Goal: Information Seeking & Learning: Understand process/instructions

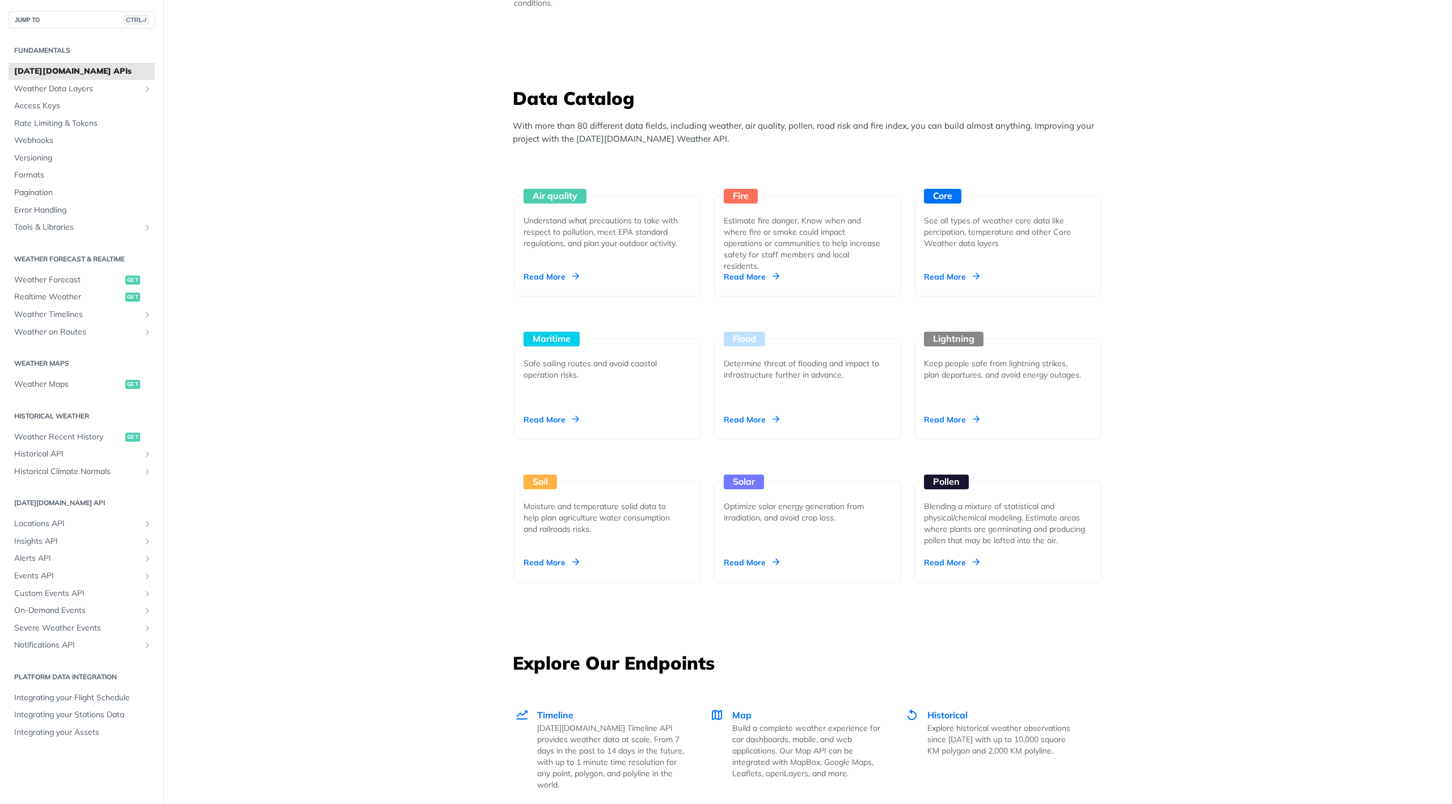
scroll to position [1021, 0]
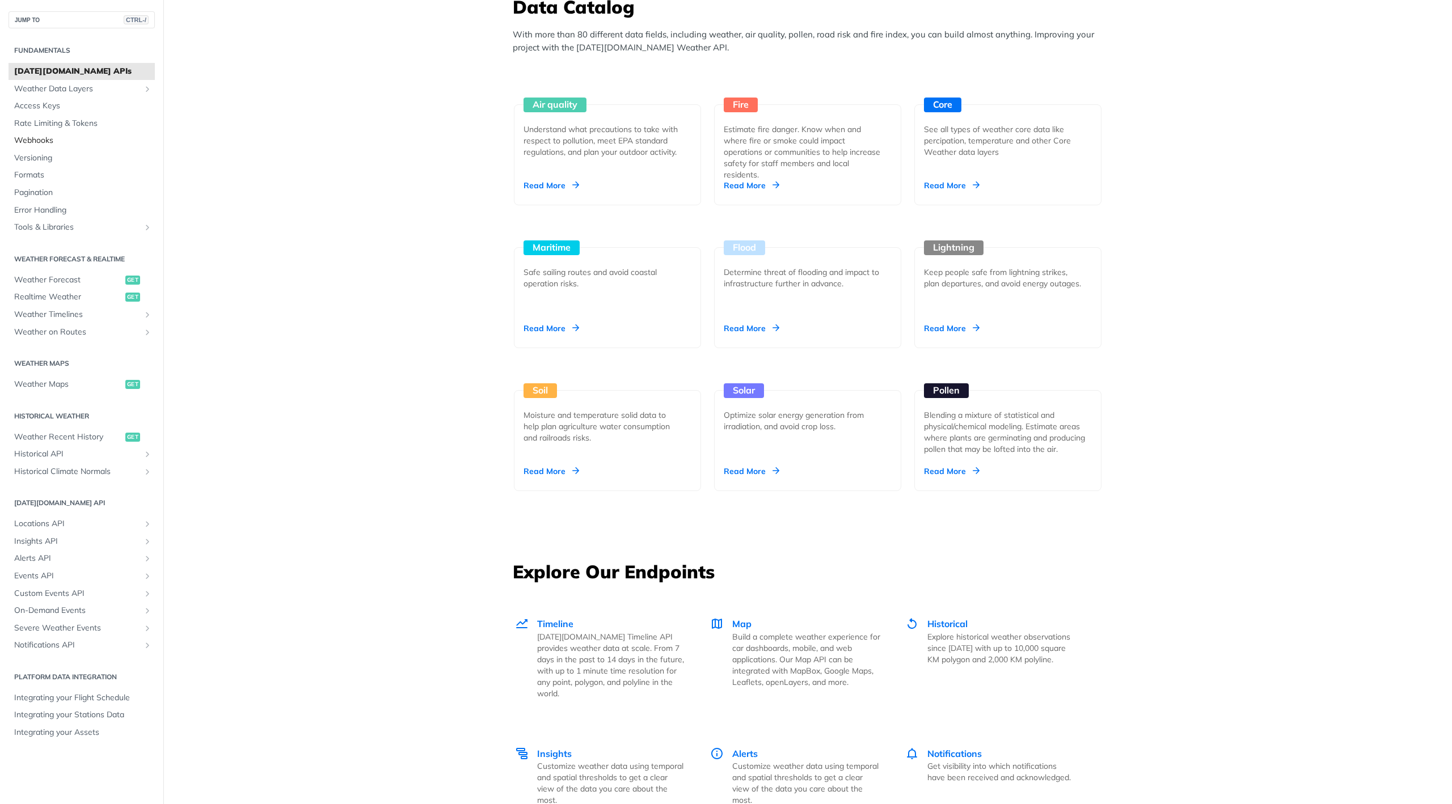
click at [30, 145] on span "Webhooks" at bounding box center [83, 140] width 138 height 11
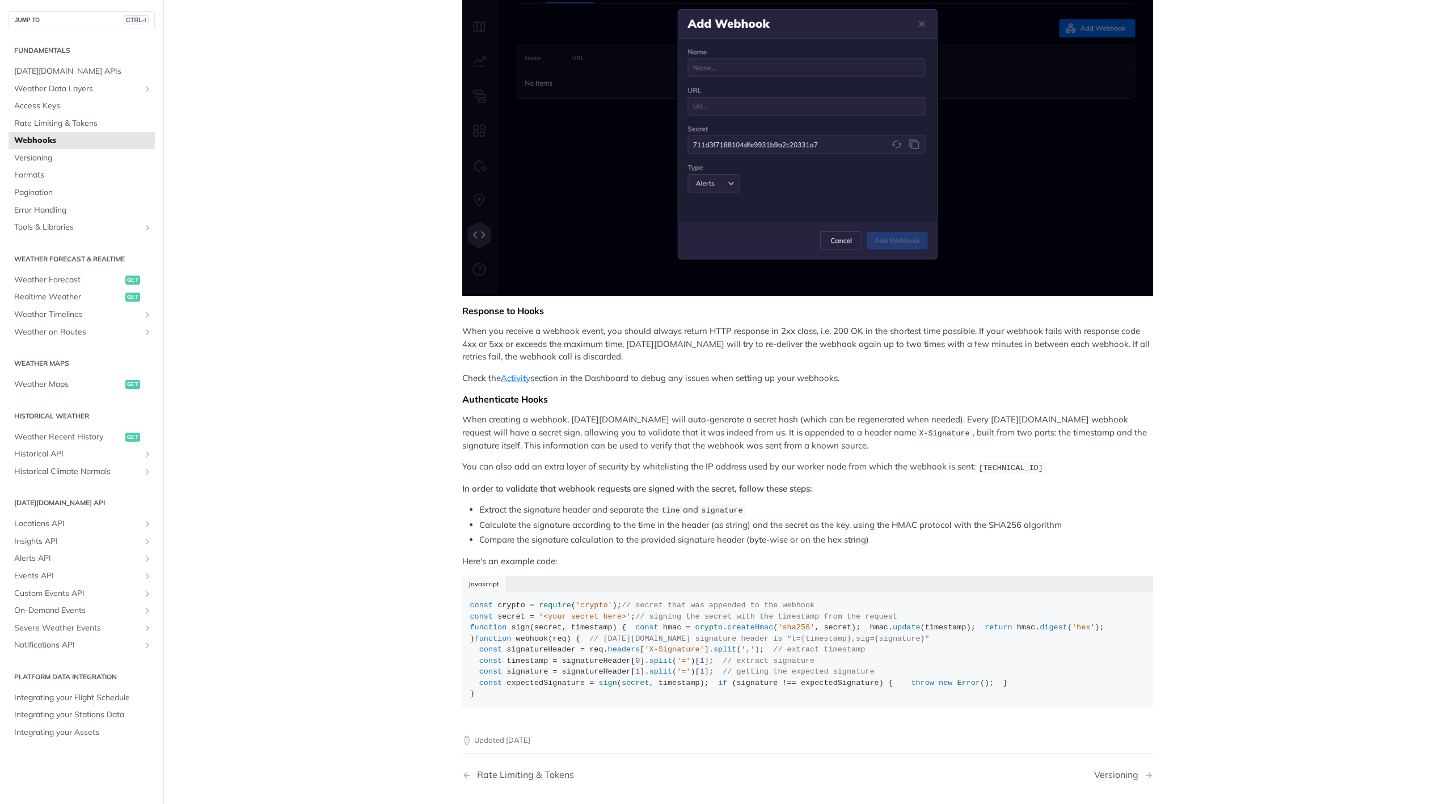
scroll to position [279, 0]
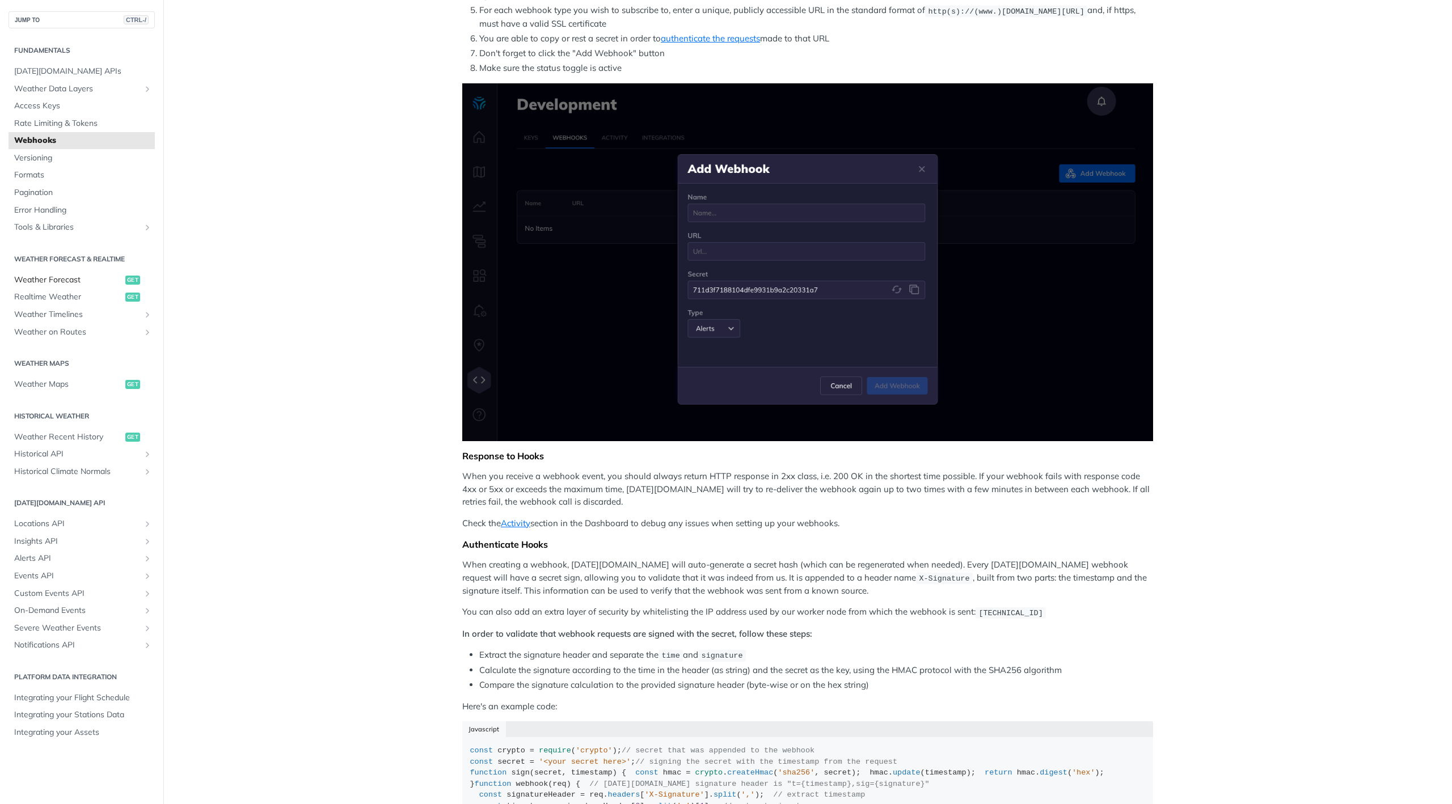
click at [58, 276] on span "Weather Forecast" at bounding box center [68, 279] width 108 height 11
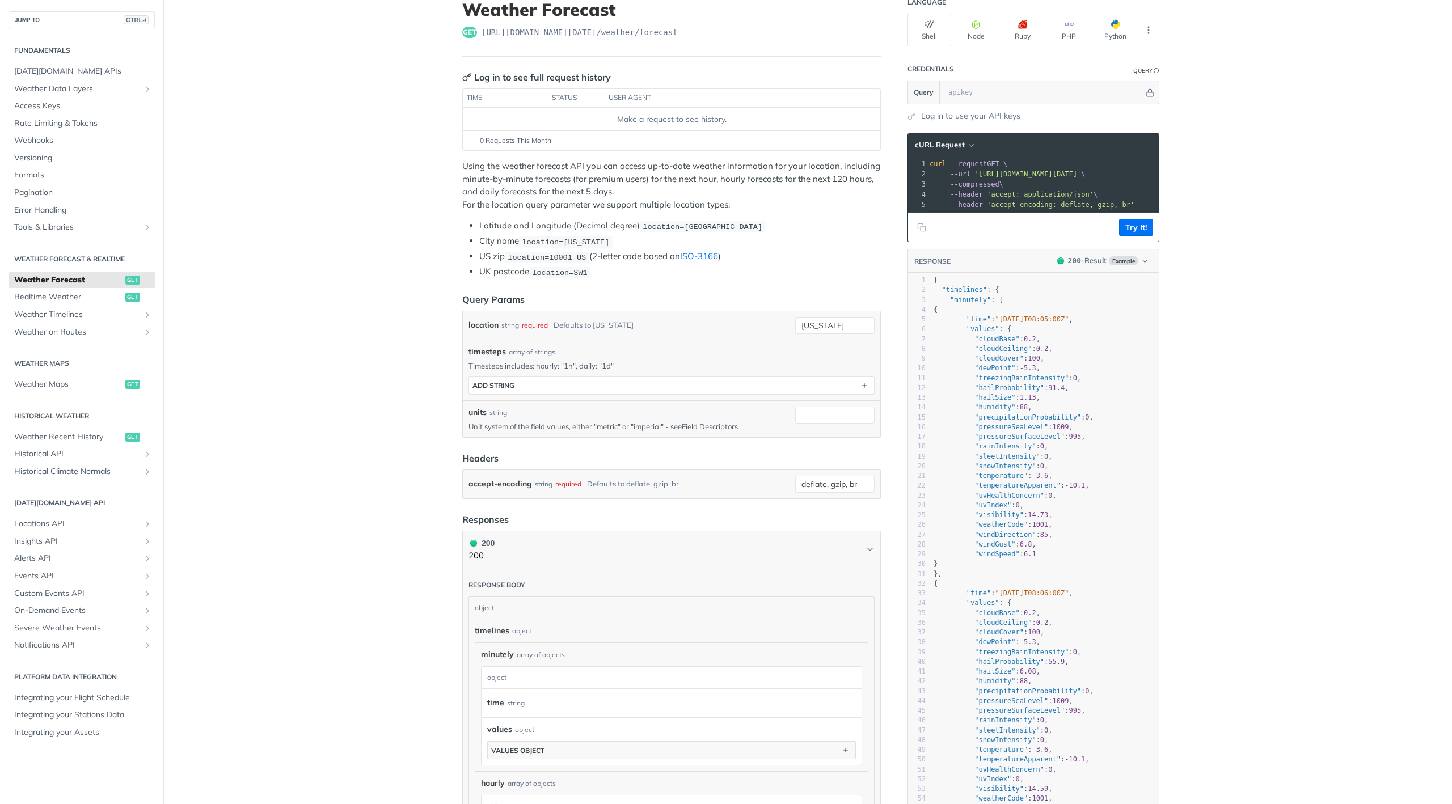
scroll to position [75, 0]
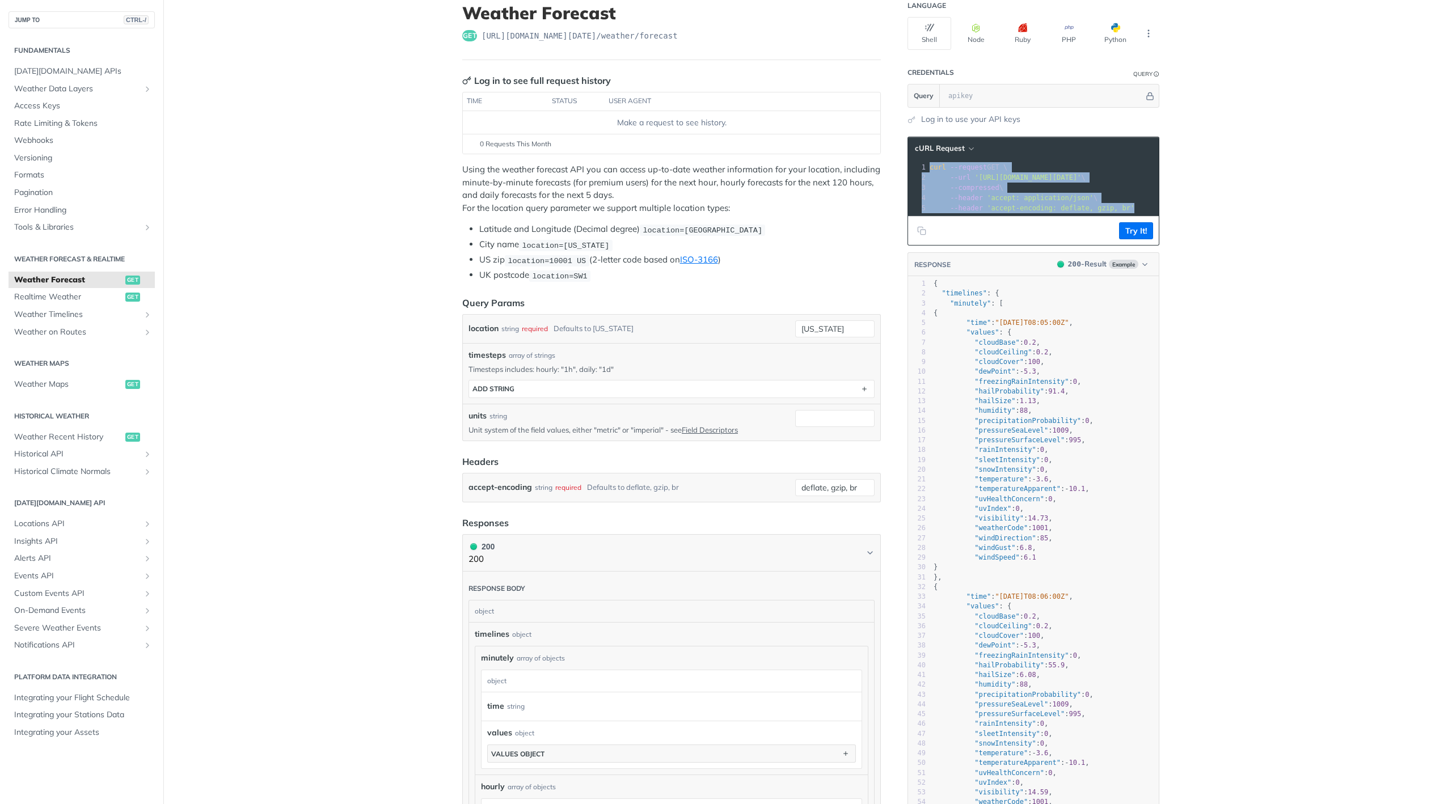
drag, startPoint x: 926, startPoint y: 166, endPoint x: 1157, endPoint y: 208, distance: 235.1
click at [1157, 208] on div "Language Shell Node Ruby PHP Python Credentials Query Query Log in to use your …" at bounding box center [1034, 688] width 272 height 1404
copy div "curl --request GET \ 2 --url 'https://api.tomorrow.io/v4/weather/forecast?locat…"
click at [1118, 201] on pre "--header 'accept: application/json' \" at bounding box center [1089, 198] width 324 height 10
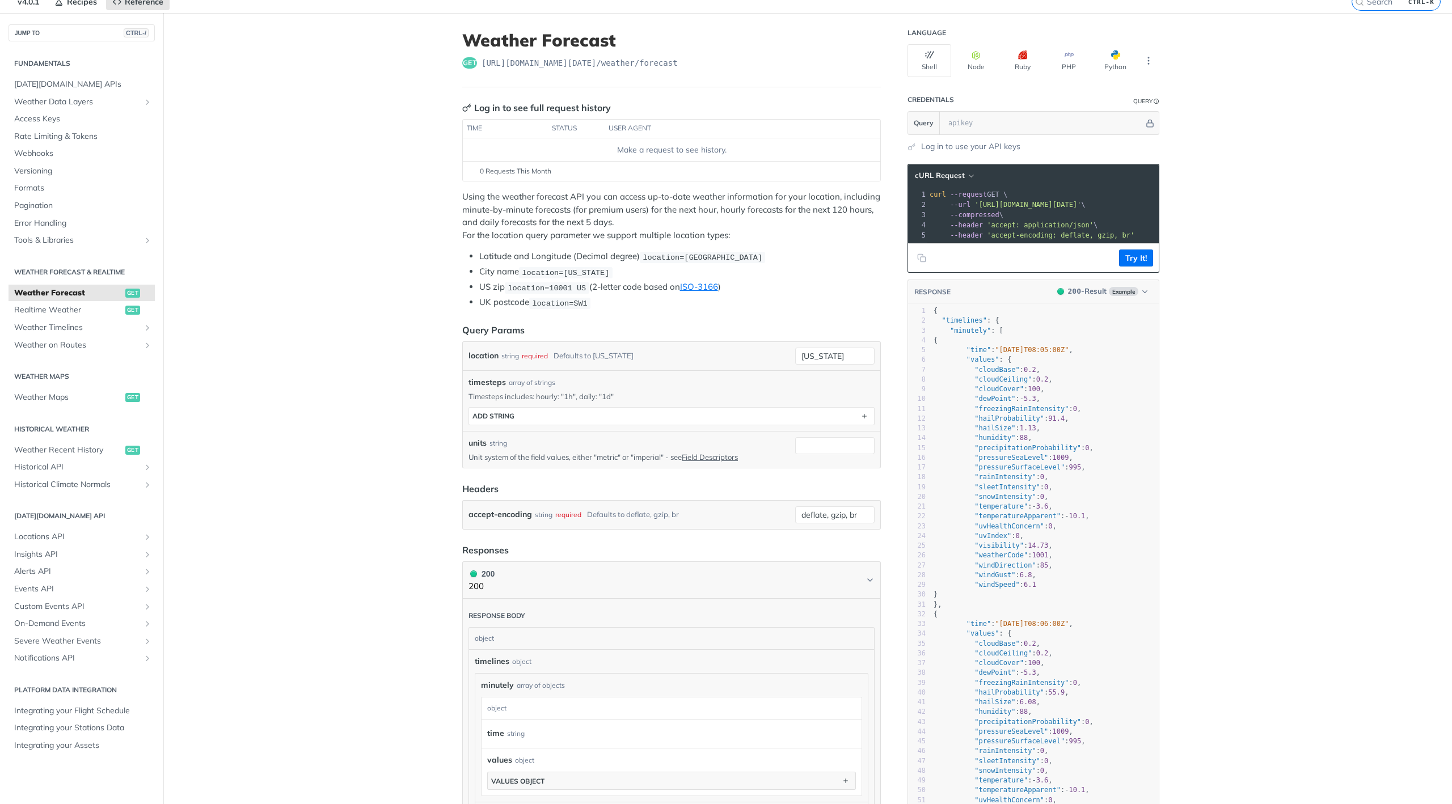
scroll to position [7, 0]
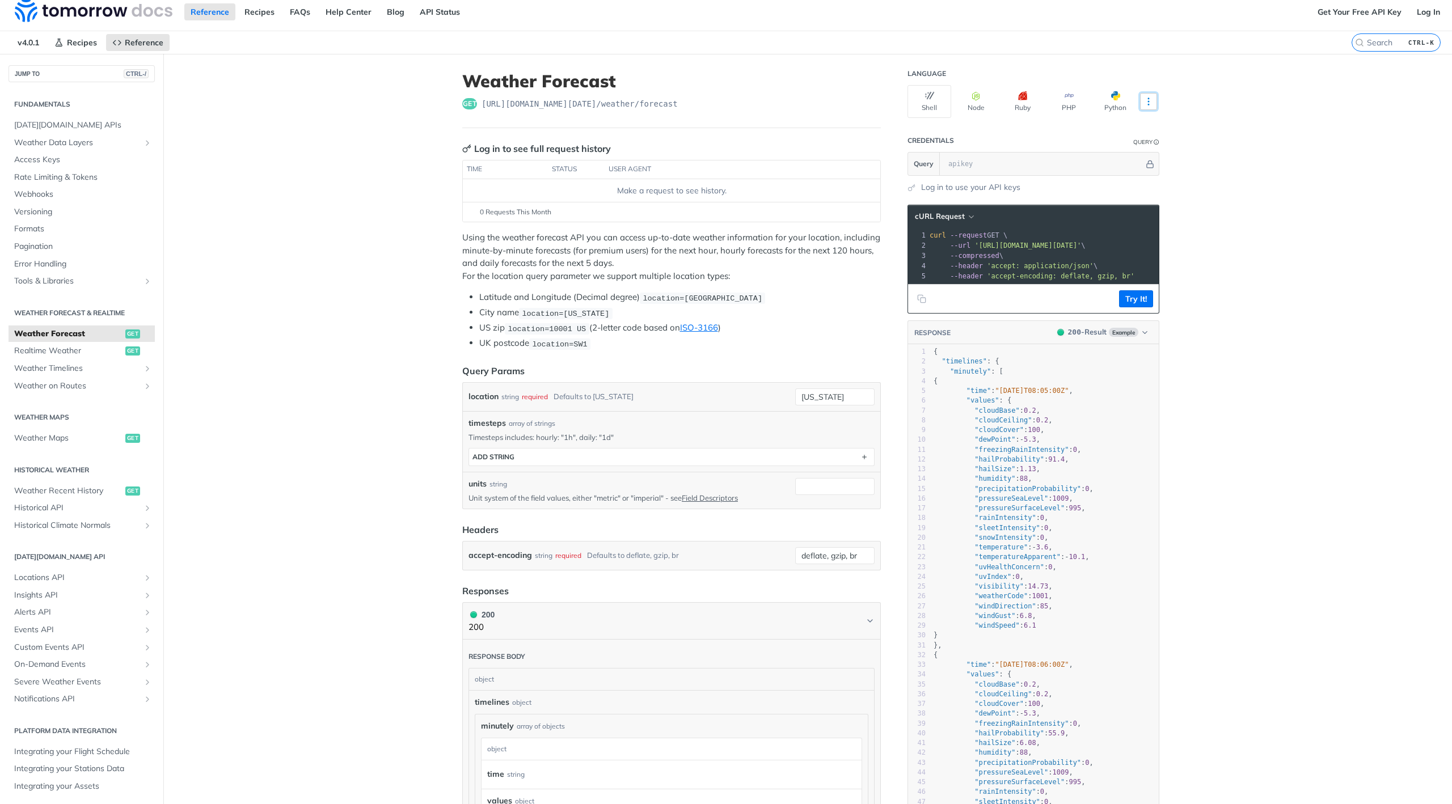
click at [1148, 104] on icon "More ellipsis" at bounding box center [1148, 101] width 1 height 7
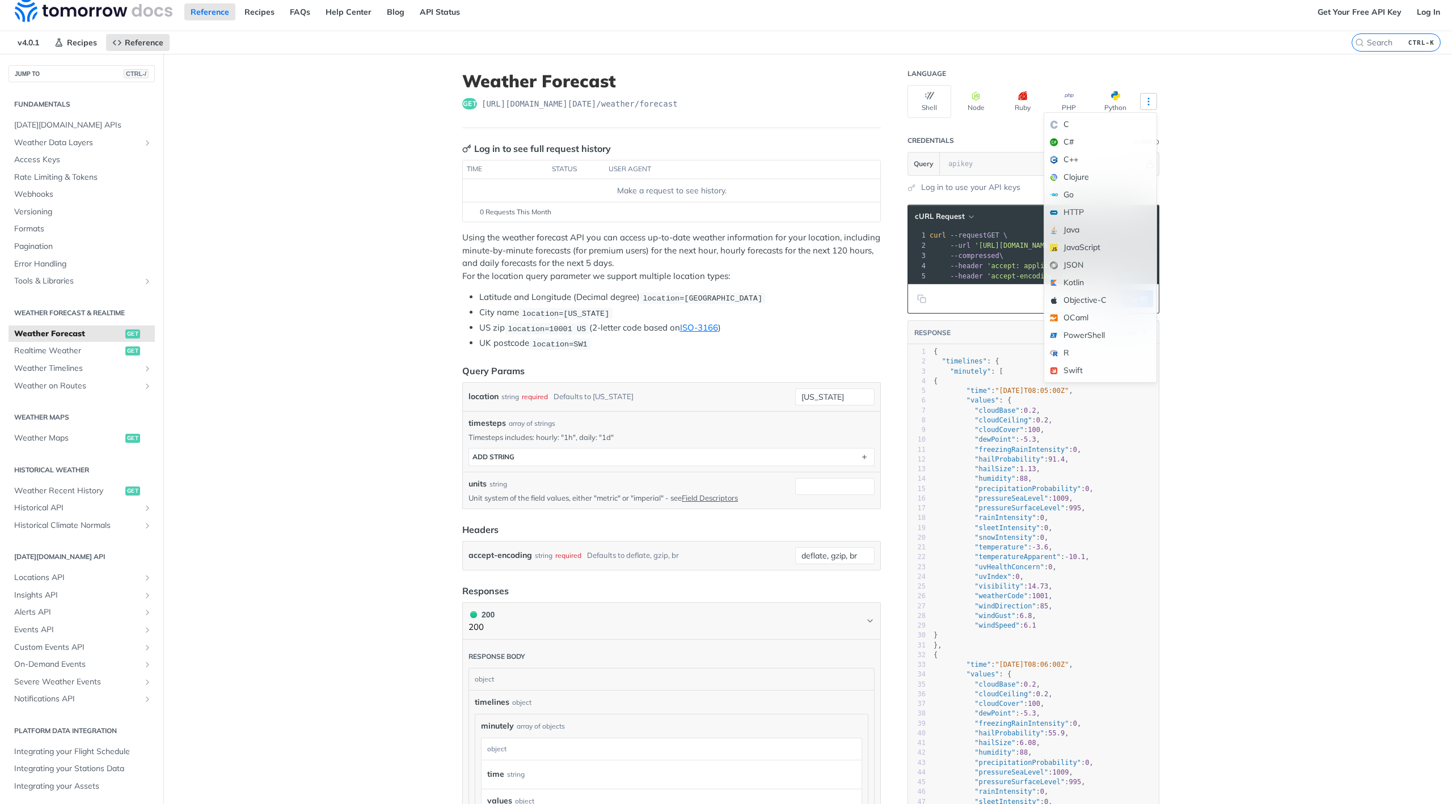
scroll to position [0, 0]
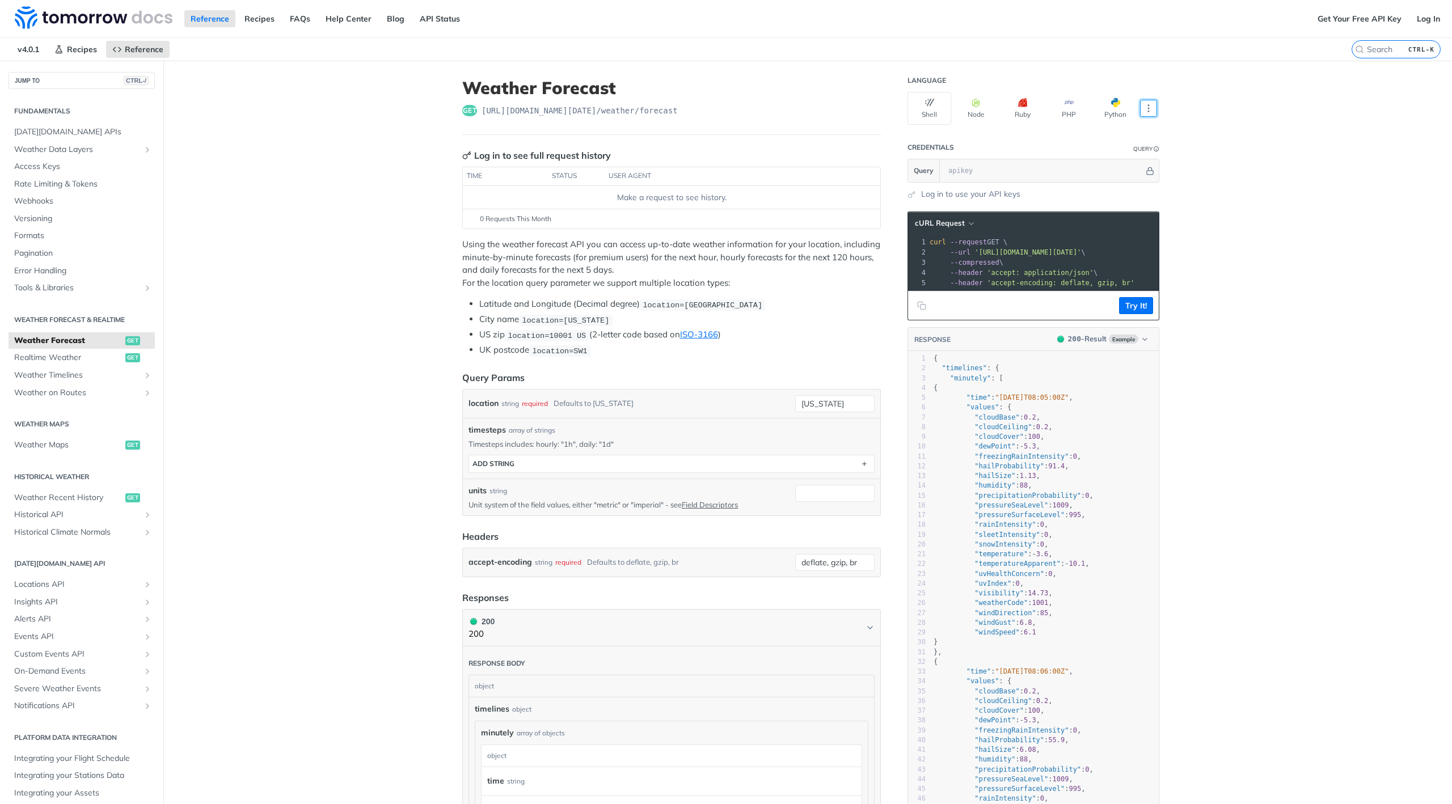
click at [1233, 130] on main "JUMP TO CTRL-/ Fundamentals Tomorrow.io APIs Weather Data Layers Core Probabili…" at bounding box center [726, 763] width 1452 height 1404
click at [1214, 191] on main "JUMP TO CTRL-/ Fundamentals Tomorrow.io APIs Weather Data Layers Core Probabili…" at bounding box center [726, 763] width 1452 height 1404
click at [1064, 177] on input "text" at bounding box center [1043, 170] width 201 height 23
click at [1214, 192] on main "JUMP TO CTRL-/ Fundamentals Tomorrow.io APIs Weather Data Layers Core Probabili…" at bounding box center [726, 763] width 1452 height 1404
click at [1144, 112] on icon "More ellipsis" at bounding box center [1148, 108] width 10 height 10
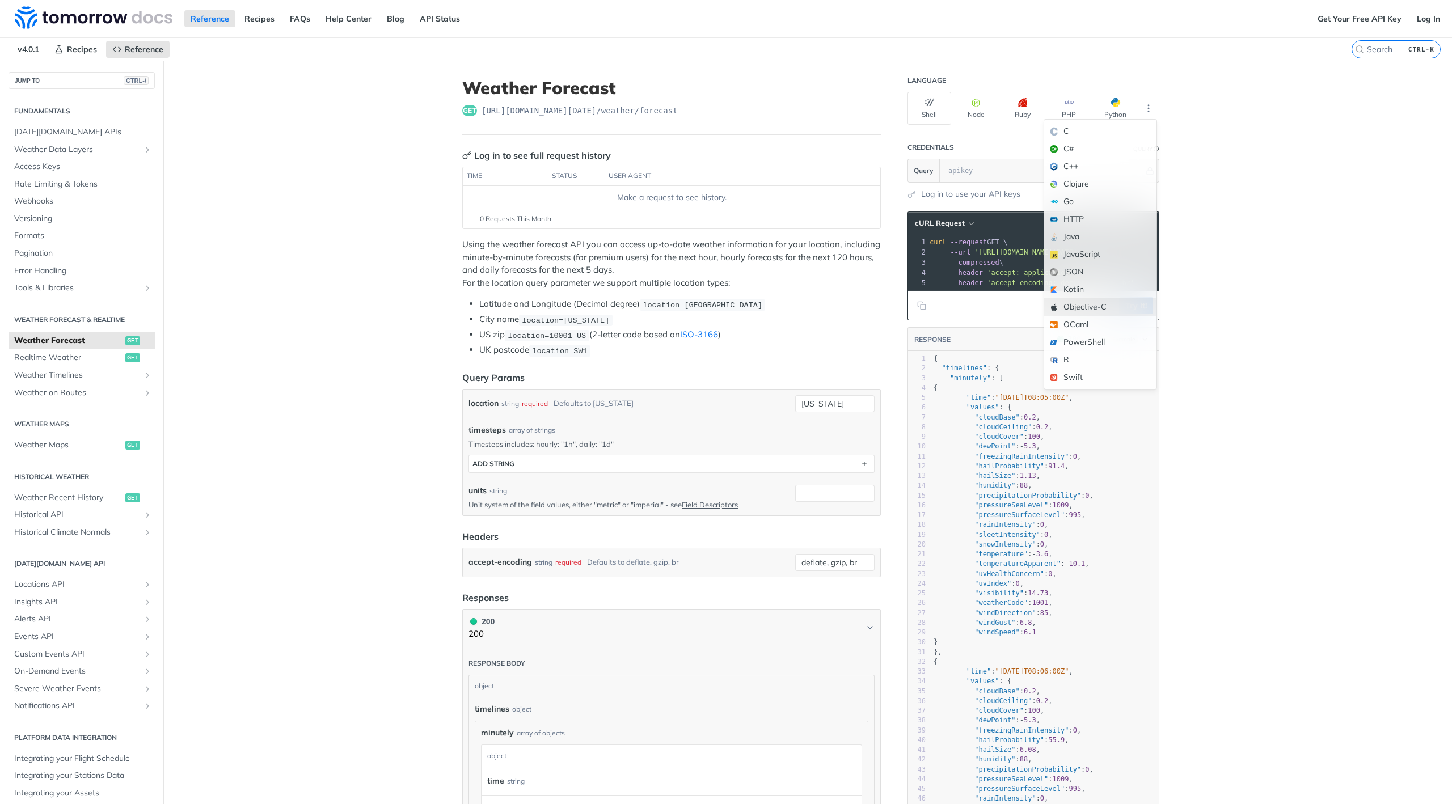
click at [1107, 303] on div "Objective-C" at bounding box center [1100, 307] width 112 height 18
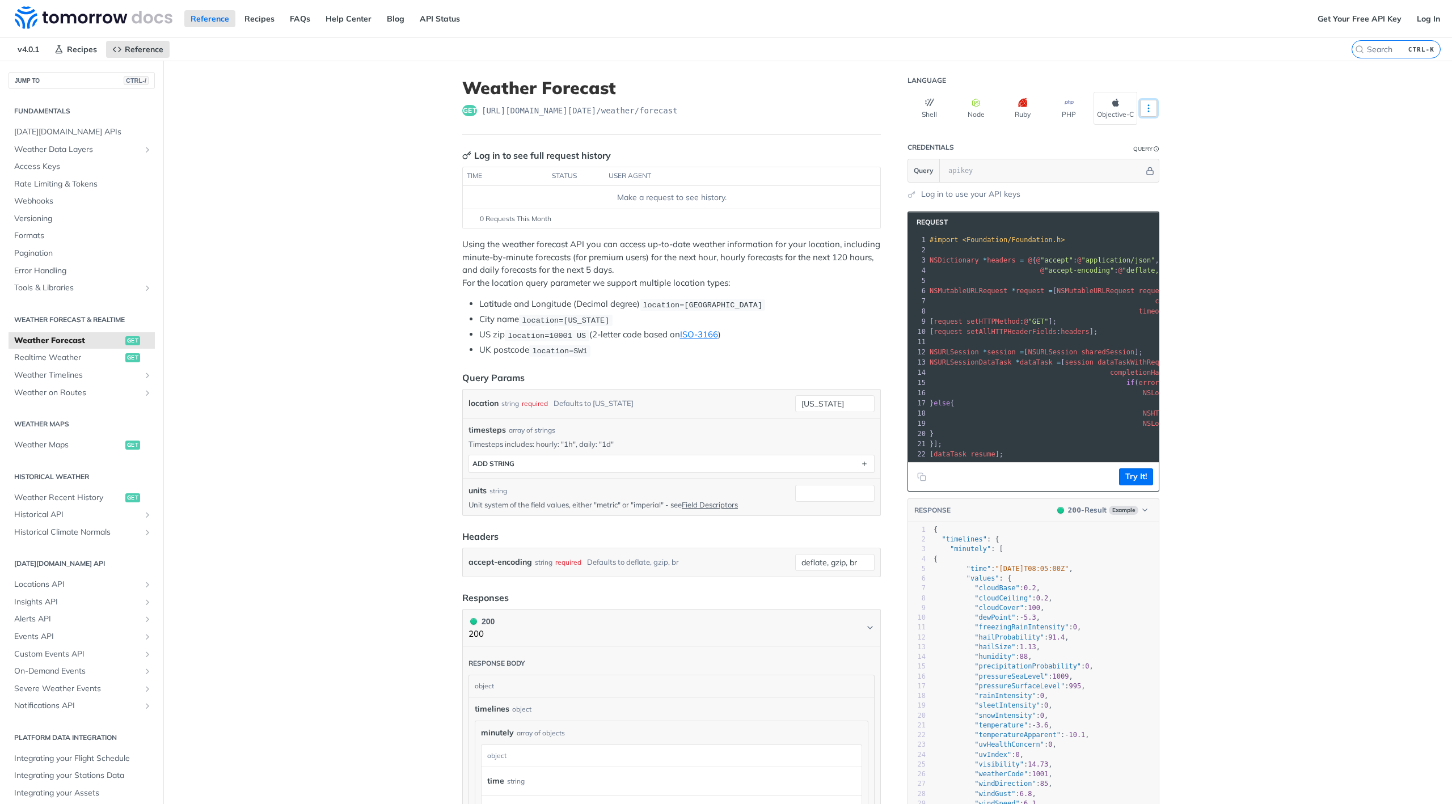
click at [1144, 113] on icon "More ellipsis" at bounding box center [1148, 108] width 10 height 10
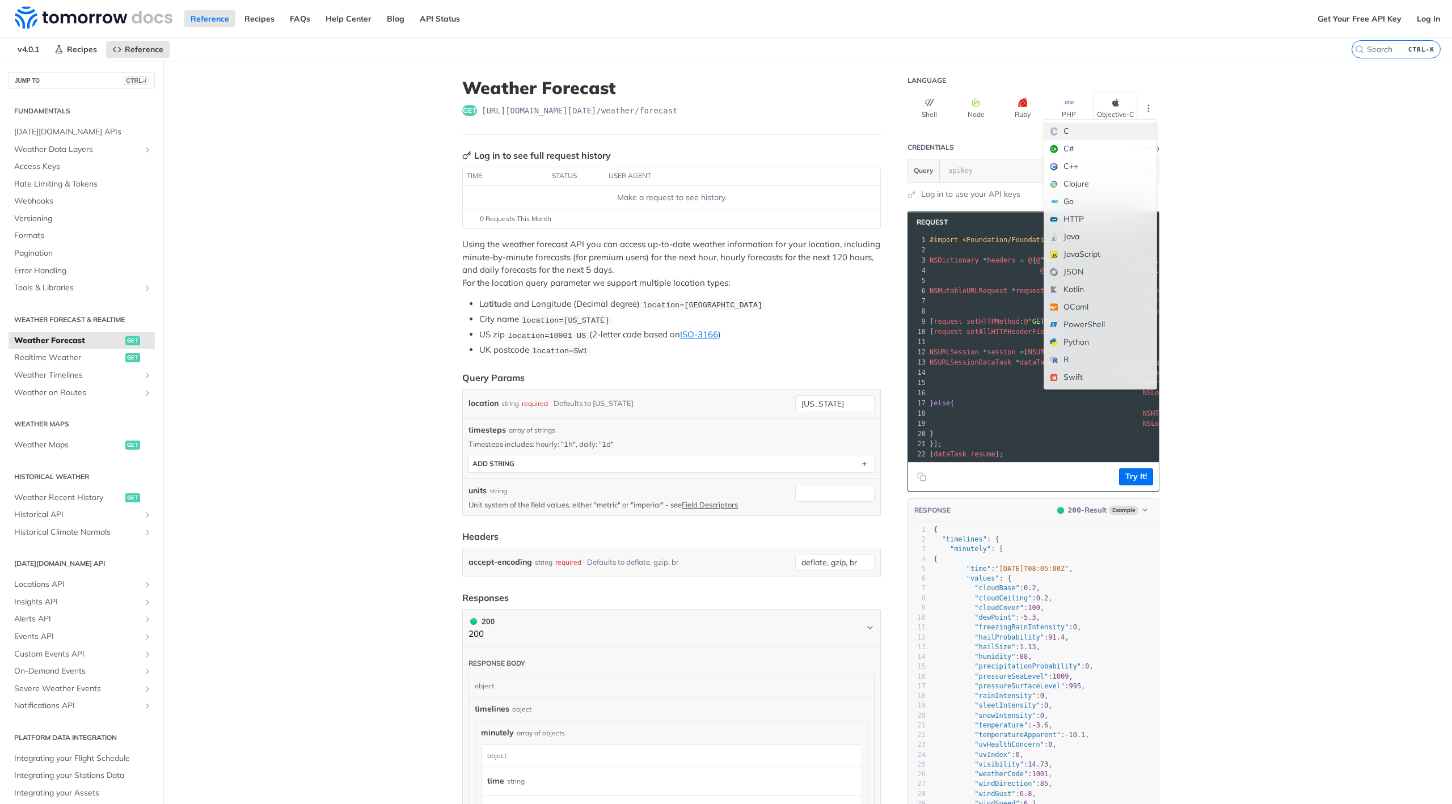
click at [1104, 137] on div "C" at bounding box center [1100, 131] width 112 height 18
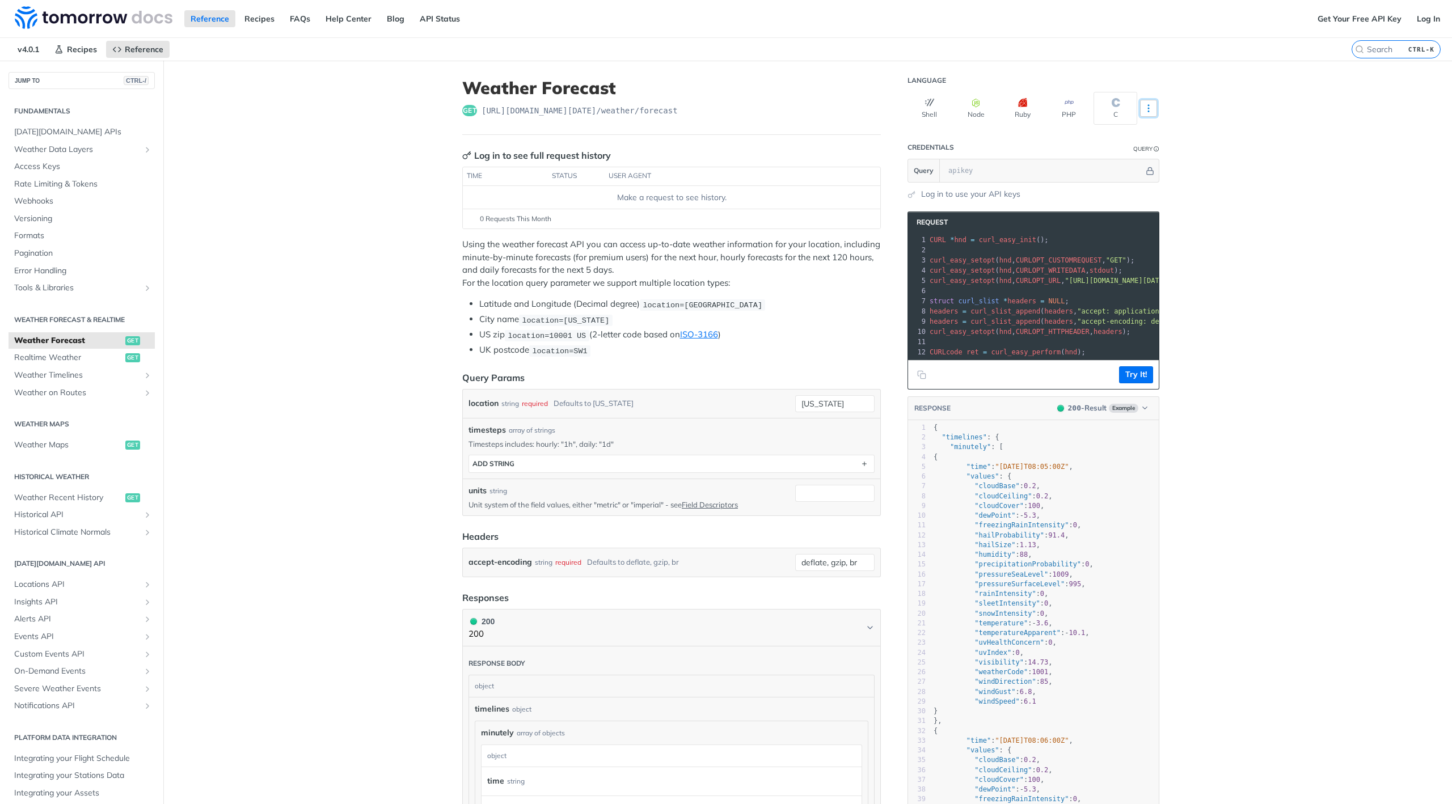
click at [1143, 104] on icon "More ellipsis" at bounding box center [1148, 108] width 10 height 10
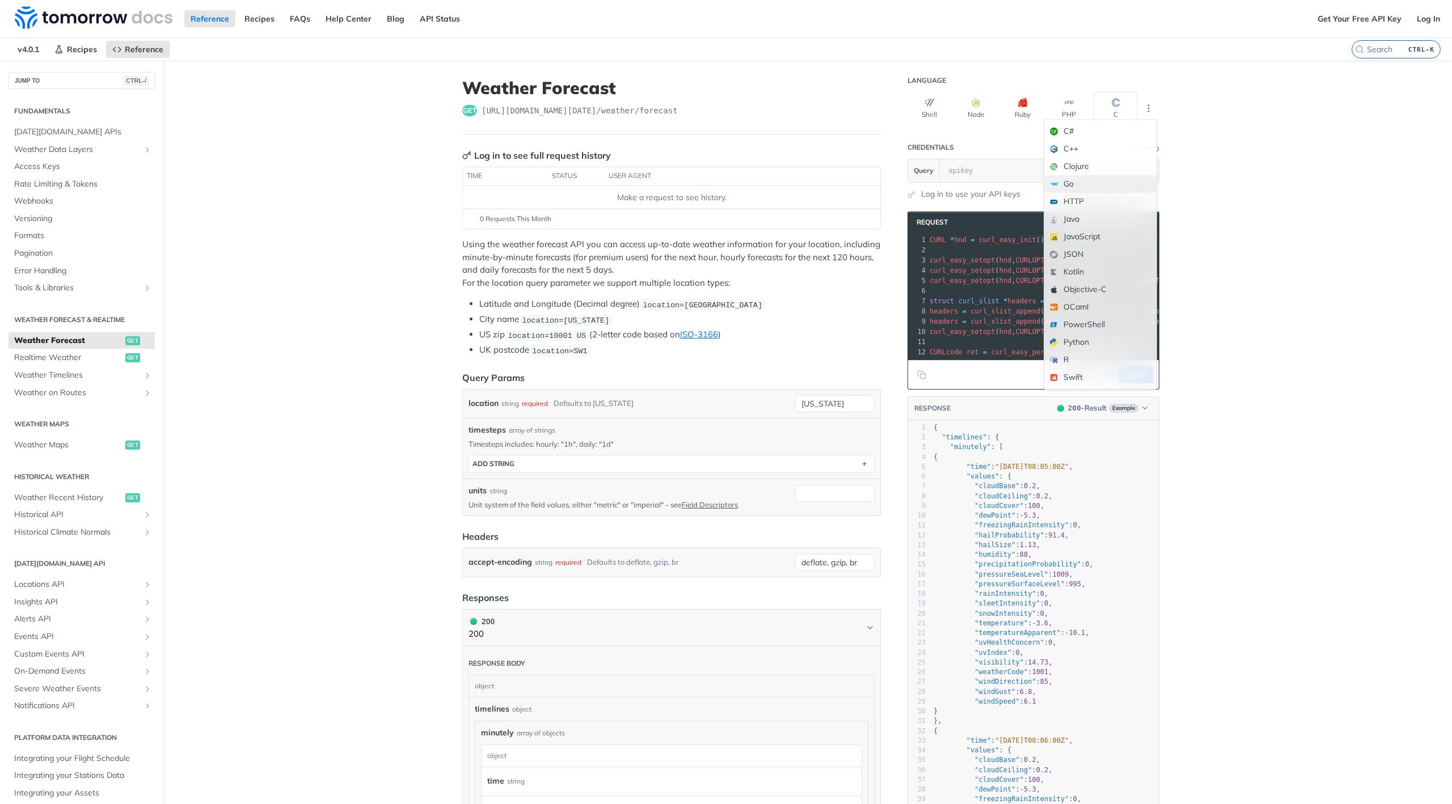
click at [1077, 190] on div "Go" at bounding box center [1100, 184] width 112 height 18
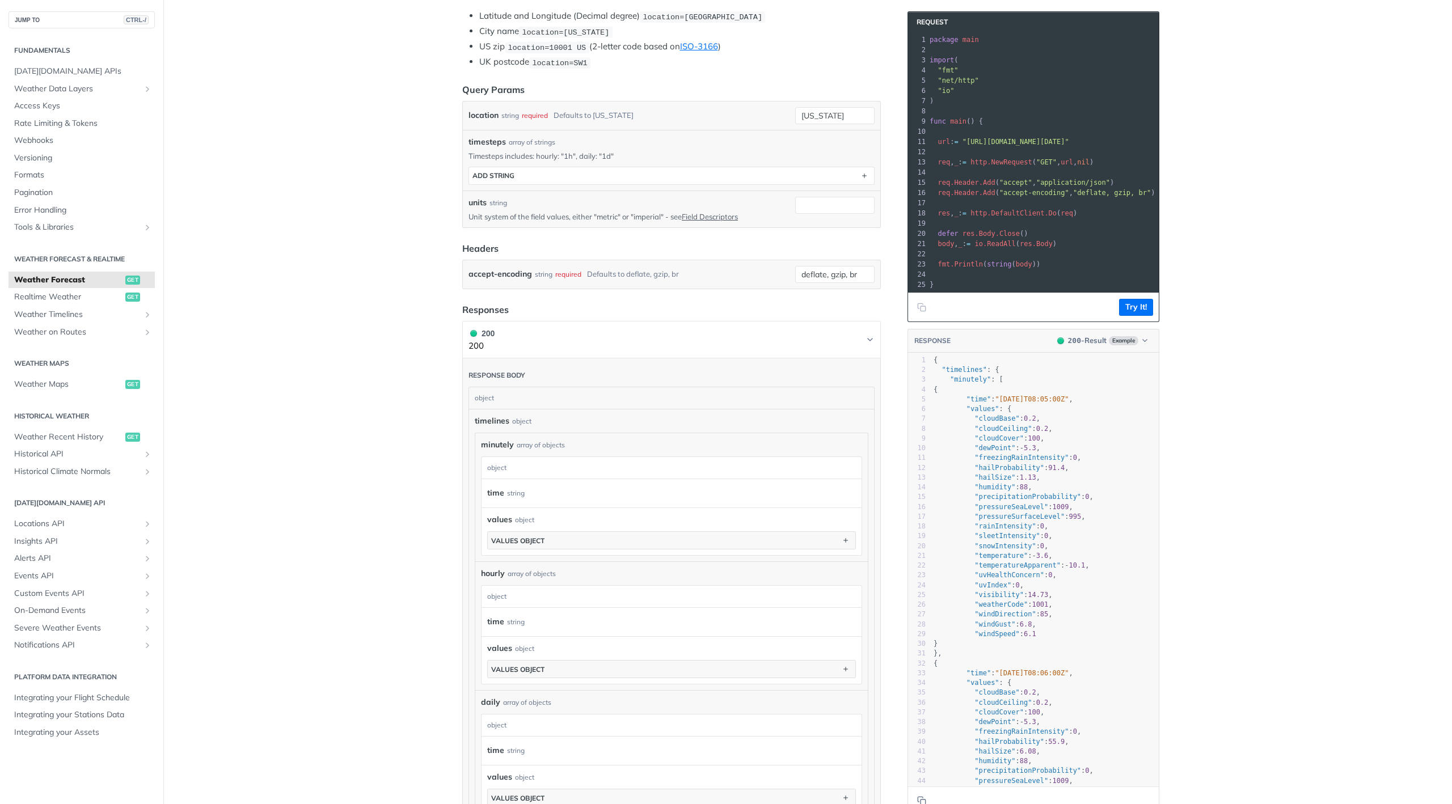
scroll to position [272, 0]
